Goal: Task Accomplishment & Management: Use online tool/utility

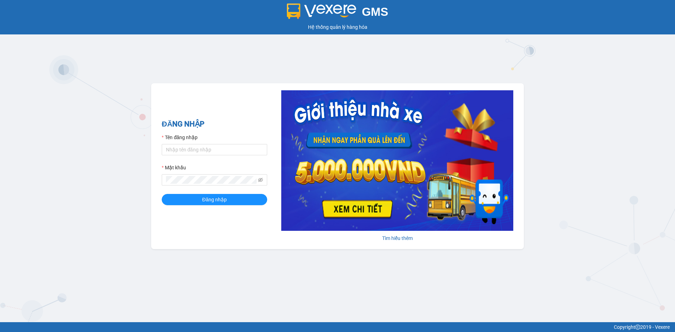
click at [224, 156] on form "Tên đăng nhập Mật khẩu Đăng nhập" at bounding box center [214, 170] width 105 height 72
click at [226, 151] on input "Tên đăng nhập" at bounding box center [214, 149] width 105 height 11
type input "dangngan.tankimchi"
click at [162, 194] on button "Đăng nhập" at bounding box center [214, 199] width 105 height 11
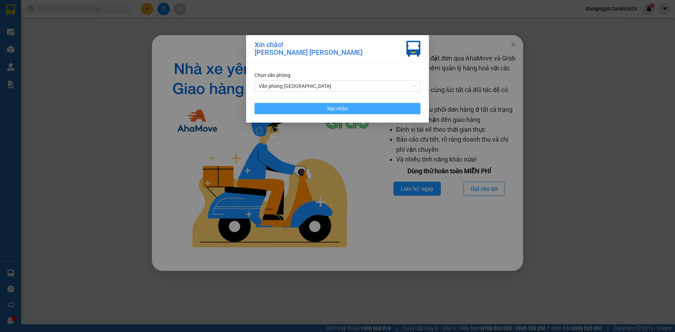
click at [383, 107] on button "Xác nhận" at bounding box center [338, 108] width 166 height 11
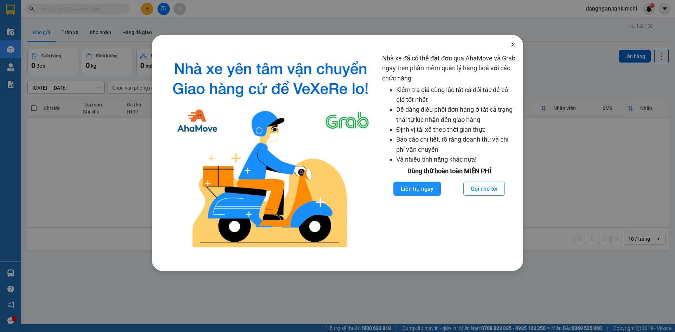
click at [514, 44] on icon "close" at bounding box center [513, 45] width 4 height 4
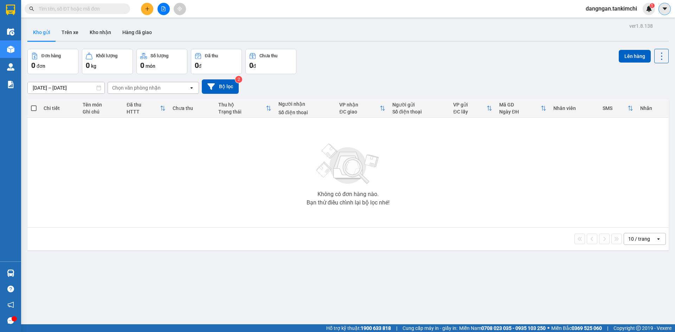
click at [663, 12] on button at bounding box center [664, 9] width 12 height 12
click at [616, 11] on span "dangngan.tankimchi" at bounding box center [611, 8] width 63 height 9
click at [602, 21] on span "Đăng xuất" at bounding box center [614, 22] width 48 height 8
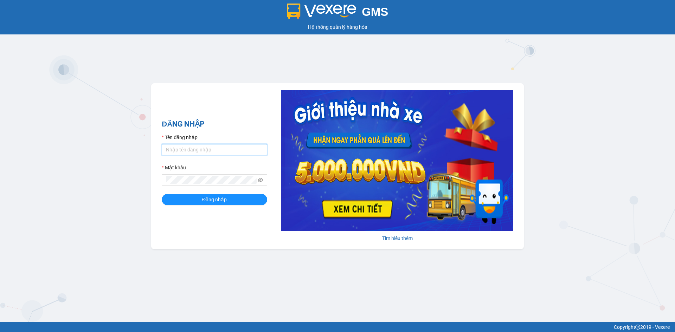
click at [217, 149] on input "Tên đăng nhập" at bounding box center [214, 149] width 105 height 11
type input "dangngan.tankimchi"
click at [162, 194] on button "Đăng nhập" at bounding box center [214, 199] width 105 height 11
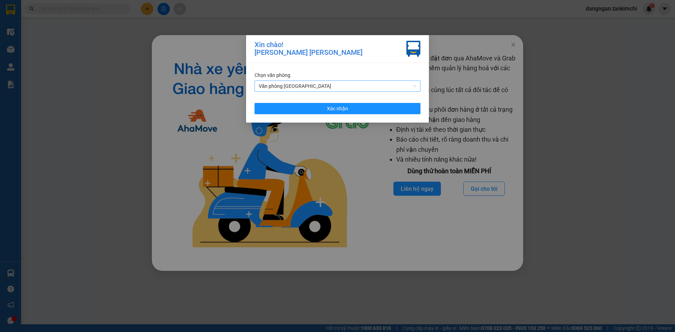
click at [336, 89] on span "Văn phòng [GEOGRAPHIC_DATA]" at bounding box center [338, 86] width 158 height 11
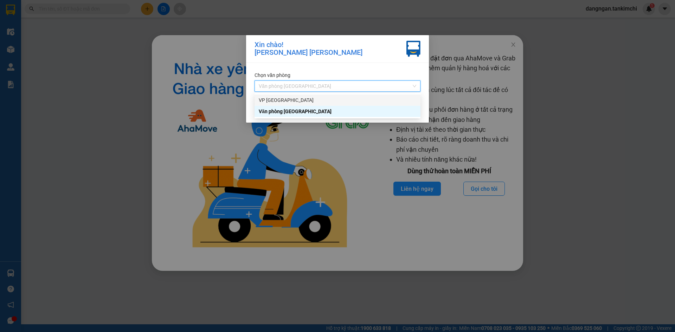
click at [333, 99] on div "VP Đà Lạt" at bounding box center [338, 100] width 158 height 8
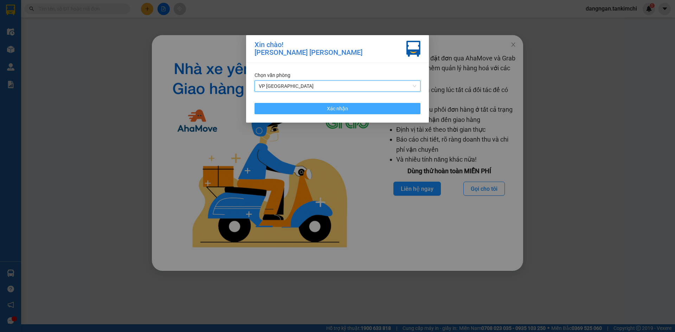
click at [331, 109] on span "Xác nhận" at bounding box center [337, 109] width 21 height 8
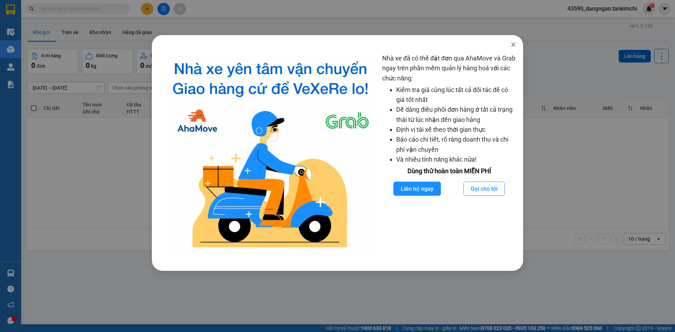
click at [514, 41] on span "Close" at bounding box center [513, 45] width 20 height 20
